Goal: Task Accomplishment & Management: Manage account settings

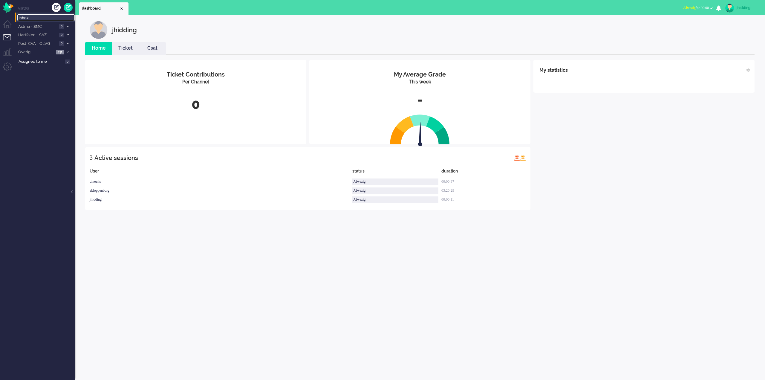
click at [37, 17] on span "Inbox" at bounding box center [47, 18] width 56 height 6
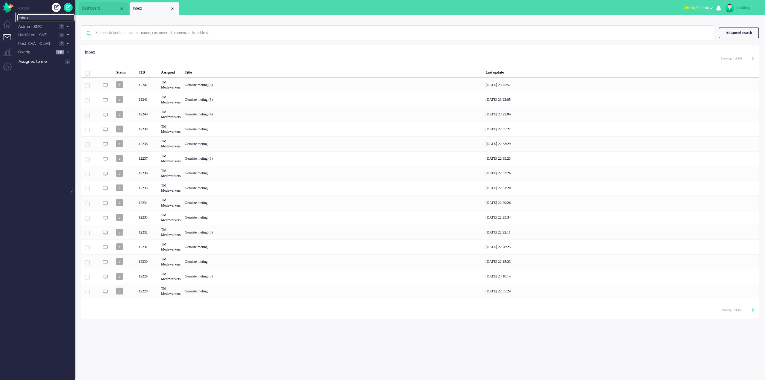
click at [25, 18] on span "Inbox" at bounding box center [47, 18] width 56 height 6
click at [13, 51] on li "Supervisor menu" at bounding box center [9, 54] width 13 height 13
click at [9, 21] on li "Dashboard menu" at bounding box center [9, 26] width 13 height 13
click at [8, 36] on li "Tickets menu" at bounding box center [9, 40] width 13 height 13
click at [30, 51] on span "Overig" at bounding box center [35, 52] width 37 height 6
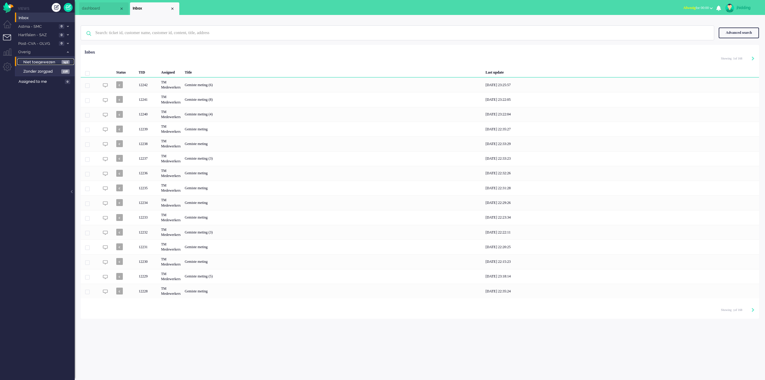
click at [40, 62] on span "Niet toegewezen" at bounding box center [41, 63] width 37 height 6
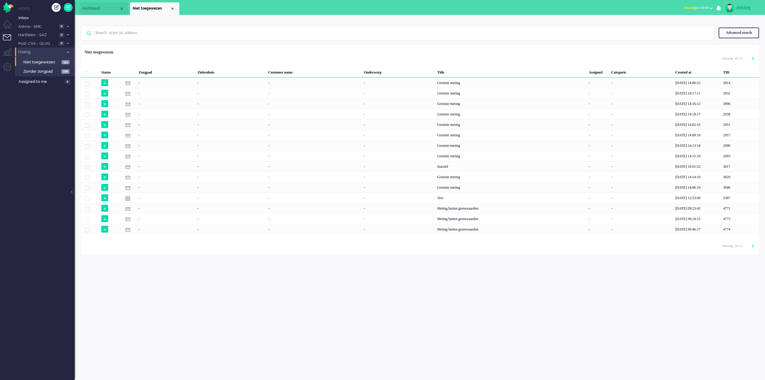
click at [36, 54] on span "Overig" at bounding box center [40, 52] width 46 height 6
click at [42, 49] on li "Overig 431" at bounding box center [45, 52] width 60 height 9
click at [41, 67] on li "Zonder zorgpad 238" at bounding box center [44, 71] width 59 height 10
click at [40, 68] on link "Zonder zorgpad 238" at bounding box center [45, 71] width 57 height 7
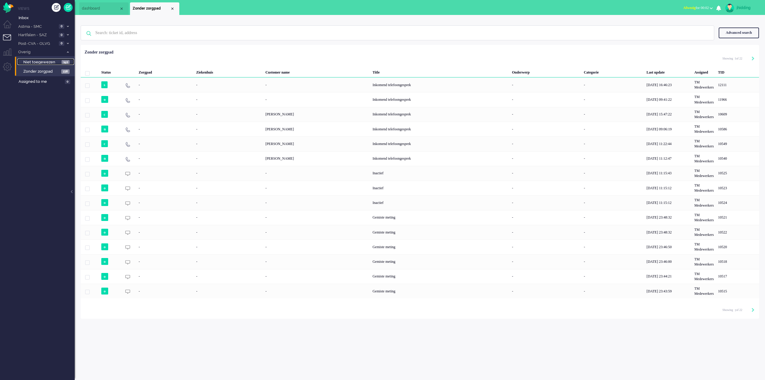
click at [40, 64] on span "Niet toegewezen" at bounding box center [41, 63] width 37 height 6
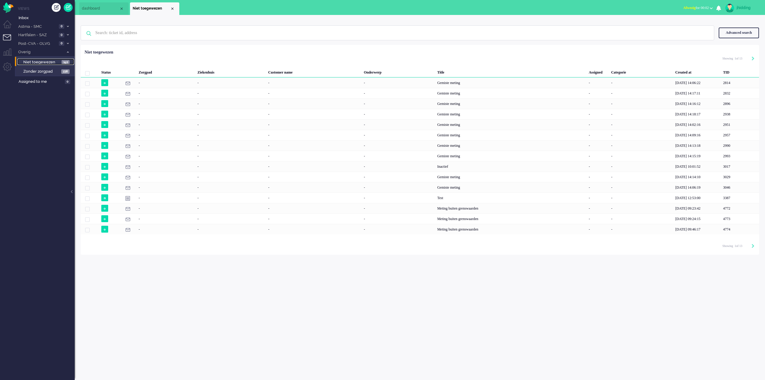
click at [41, 60] on span "Niet toegewezen" at bounding box center [41, 63] width 37 height 6
click at [37, 19] on span "Inbox" at bounding box center [47, 18] width 56 height 6
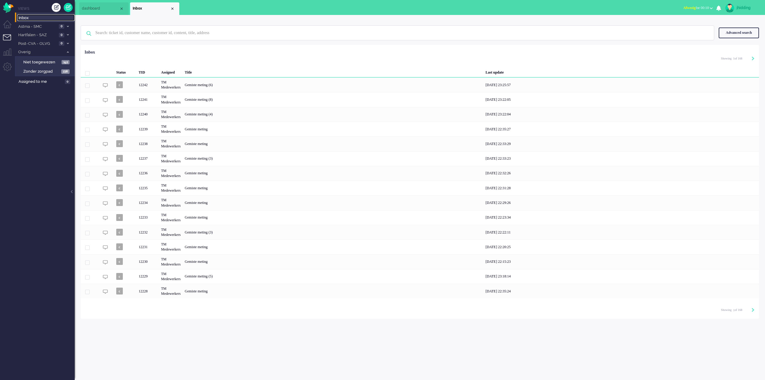
click at [29, 16] on span "Inbox" at bounding box center [47, 18] width 56 height 6
click at [28, 16] on span "Inbox" at bounding box center [47, 18] width 56 height 6
click at [30, 19] on span "Inbox" at bounding box center [47, 18] width 56 height 6
click at [28, 18] on span "Inbox" at bounding box center [47, 18] width 56 height 6
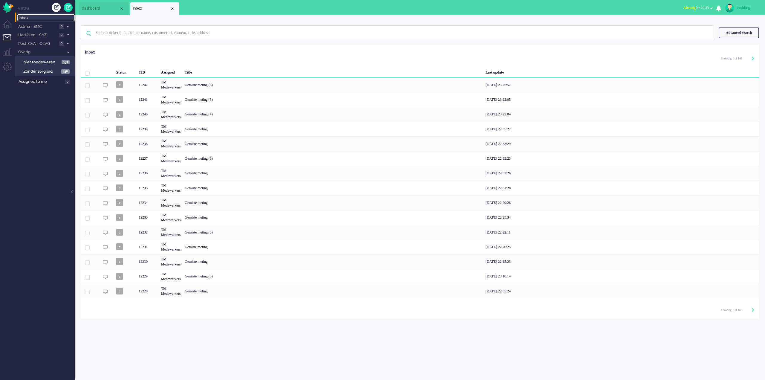
click at [28, 18] on span "Inbox" at bounding box center [47, 18] width 56 height 6
